Goal: Task Accomplishment & Management: Use online tool/utility

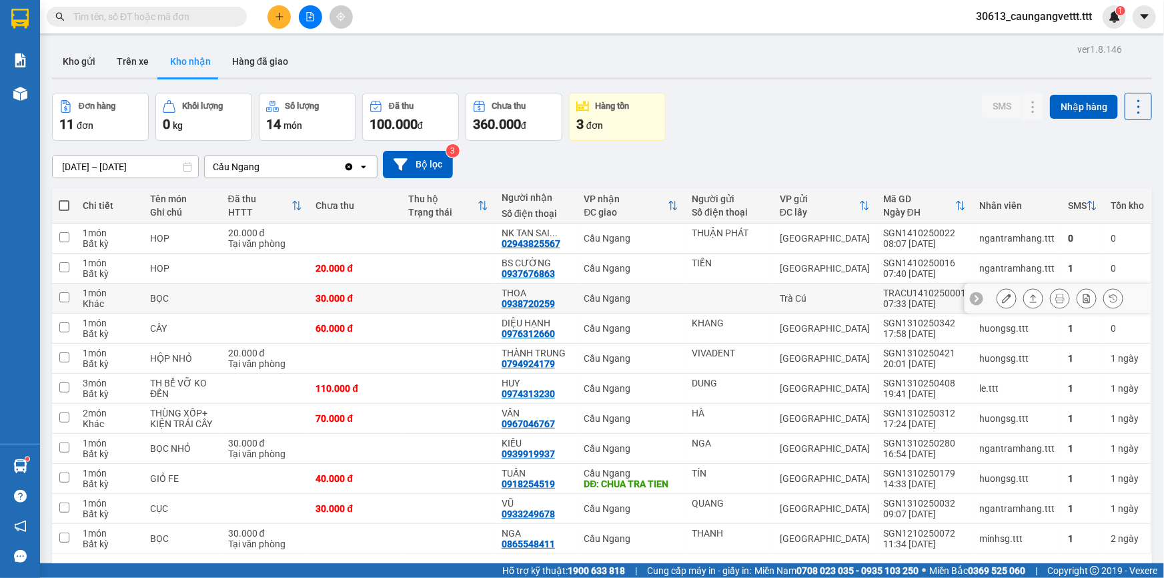
scroll to position [61, 0]
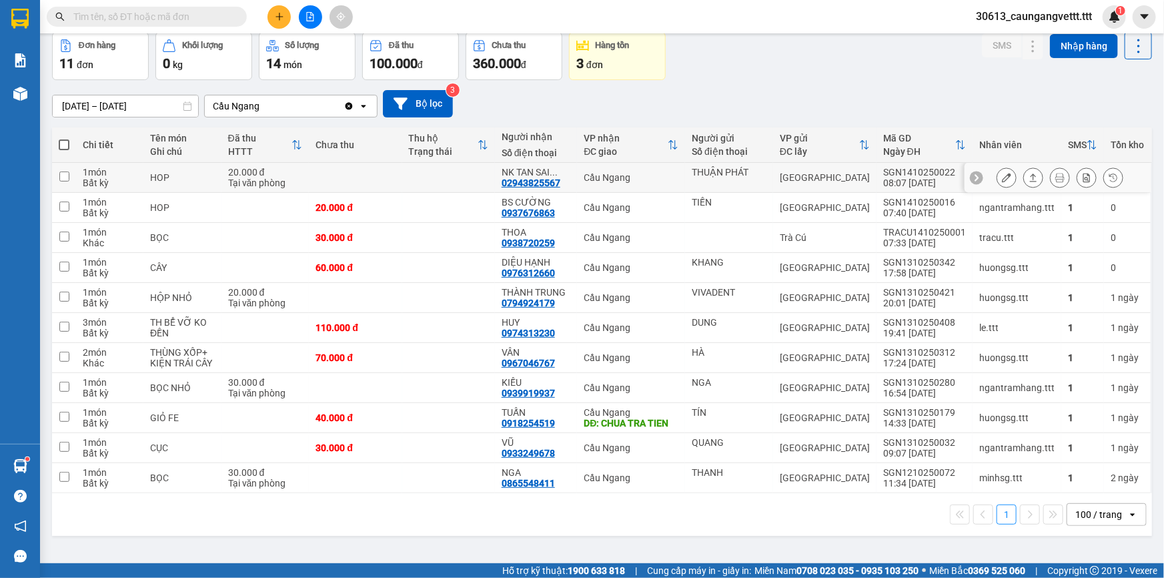
click at [1002, 178] on icon at bounding box center [1006, 177] width 9 height 9
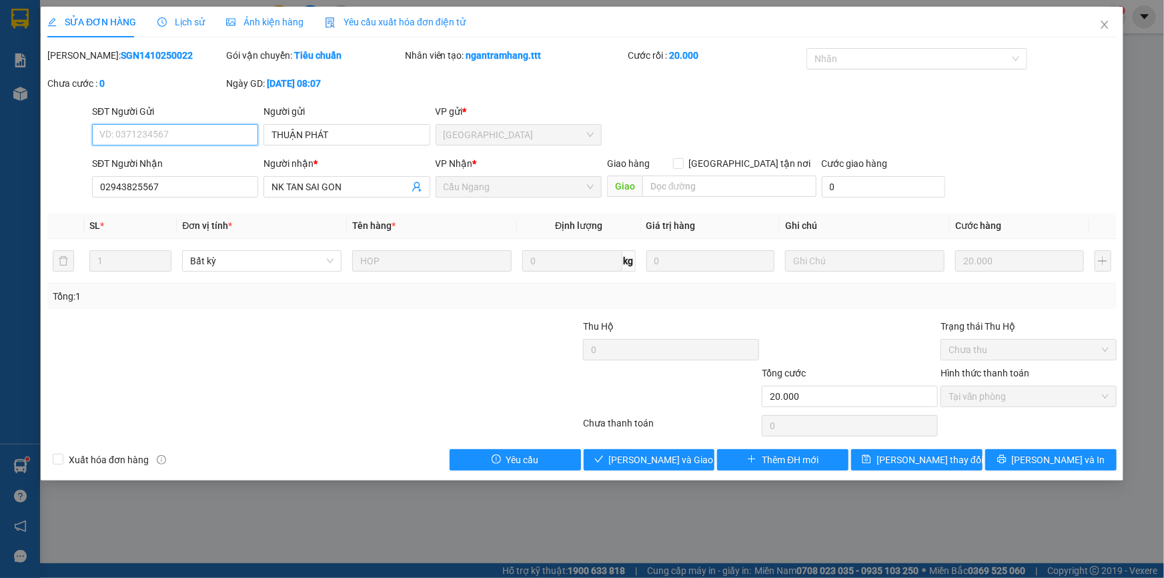
type input "THUẬN PHÁT"
type input "02943825567"
type input "NK TAN SAI GON"
type input "20.000"
click at [654, 460] on span "[PERSON_NAME] và Giao hàng" at bounding box center [673, 459] width 128 height 15
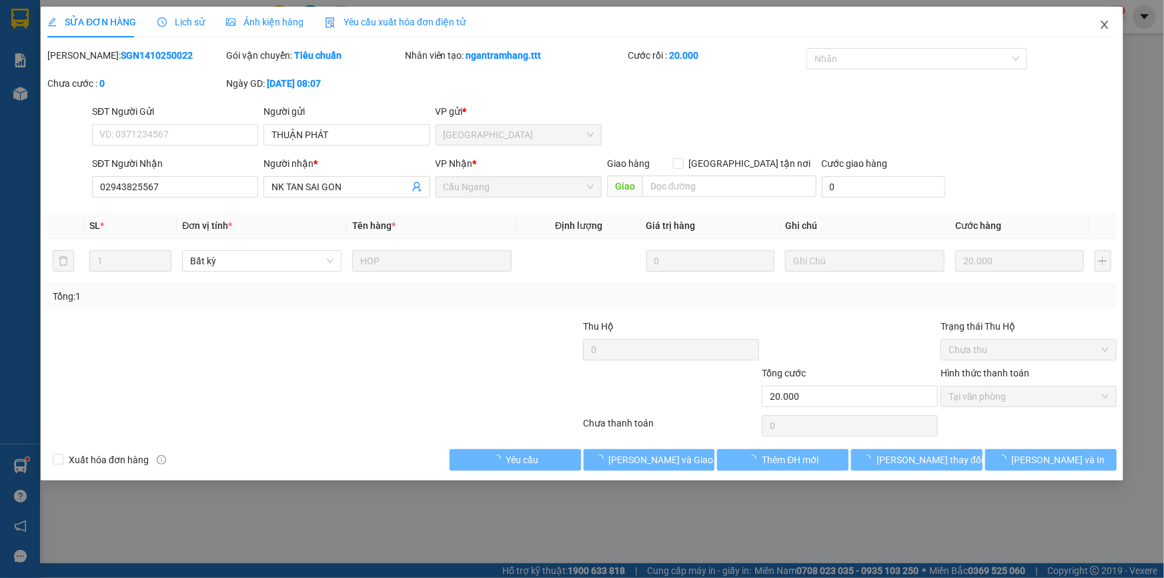
click at [1105, 24] on icon "close" at bounding box center [1104, 25] width 7 height 8
